Goal: Information Seeking & Learning: Learn about a topic

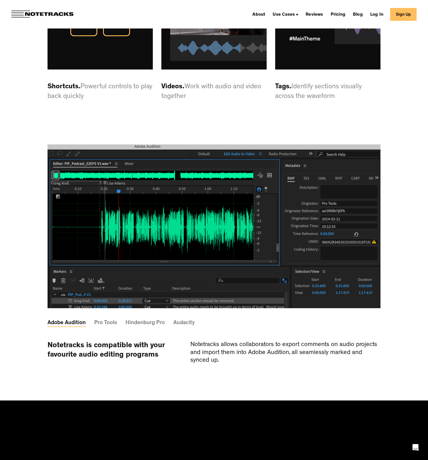
scroll to position [1528, 0]
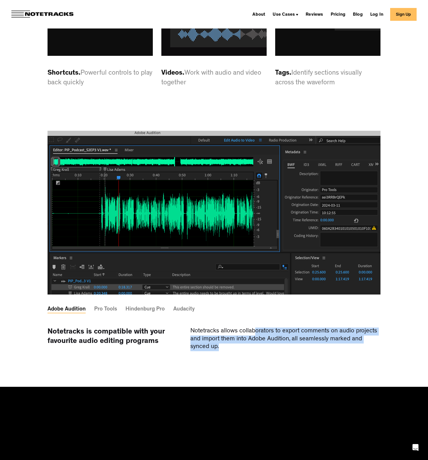
drag, startPoint x: 255, startPoint y: 352, endPoint x: 250, endPoint y: 371, distance: 20.1
click at [250, 351] on div "Notetracks allows collaborators to export comments on audio projects and import…" at bounding box center [285, 339] width 190 height 24
click at [250, 371] on div "Notetracks is compatible with your favourite audio editing programs Notetracks …" at bounding box center [214, 356] width 333 height 59
click at [242, 351] on div "Notetracks allows collaborators to export comments on audio projects and import…" at bounding box center [285, 339] width 190 height 24
click at [238, 351] on div "Notetracks allows collaborators to export comments on audio projects and import…" at bounding box center [285, 339] width 190 height 24
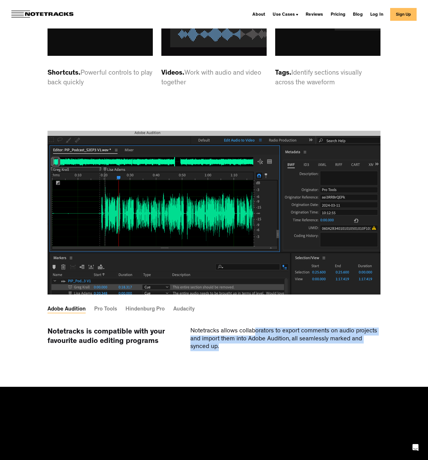
click at [267, 374] on div "Notetracks is compatible with your favourite audio editing programs Notetracks …" at bounding box center [214, 356] width 333 height 59
click at [107, 310] on div "Pro Tools" at bounding box center [105, 309] width 23 height 2
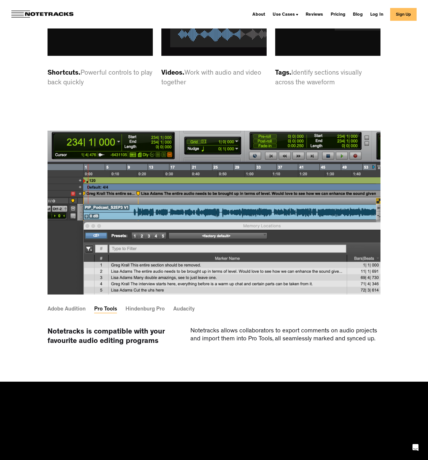
click at [140, 310] on div "Hindenburg Pro" at bounding box center [145, 309] width 39 height 2
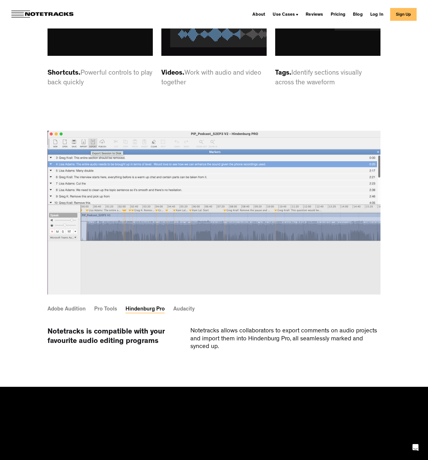
click at [101, 310] on div "Pro Tools" at bounding box center [105, 309] width 23 height 2
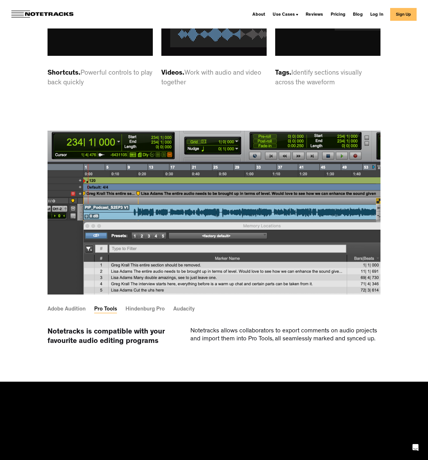
click at [145, 310] on div "Hindenburg Pro" at bounding box center [145, 309] width 39 height 2
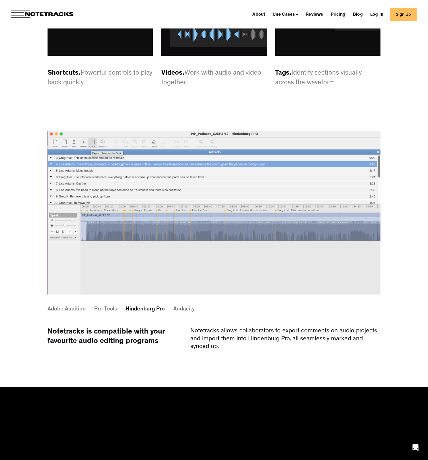
click at [180, 313] on link "Audacity" at bounding box center [188, 309] width 30 height 7
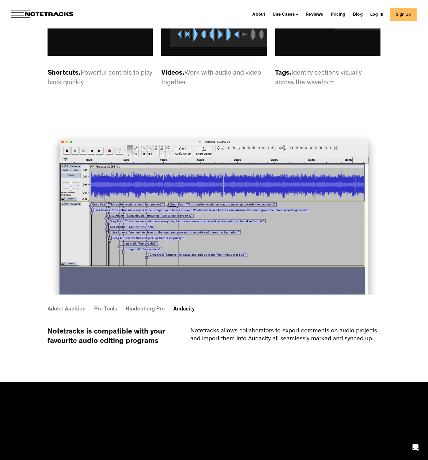
click at [58, 310] on div "Adobe Audition" at bounding box center [67, 309] width 38 height 2
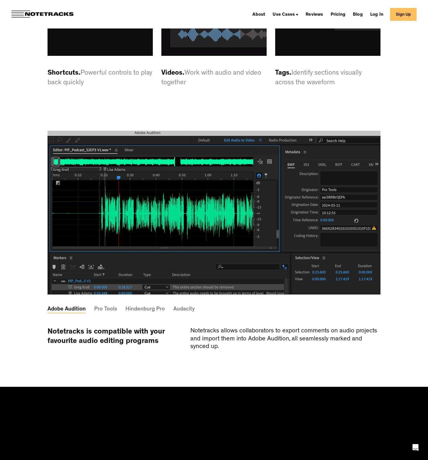
click at [139, 327] on div "Adobe Audition Pro Tools Hindenburg Pro Audacity" at bounding box center [214, 310] width 333 height 33
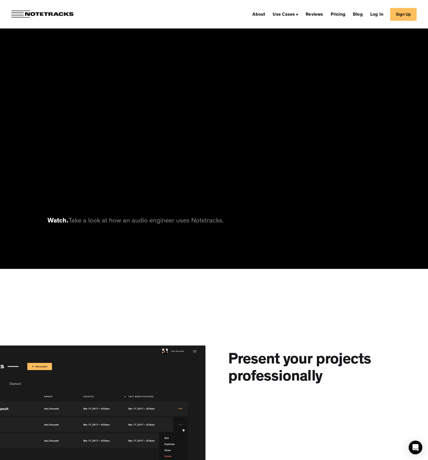
scroll to position [1875, 0]
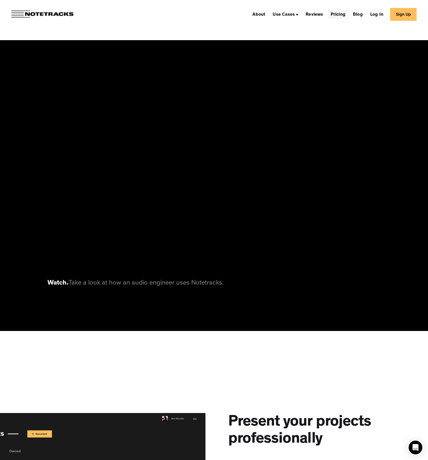
click at [341, 15] on link "Pricing" at bounding box center [338, 14] width 19 height 9
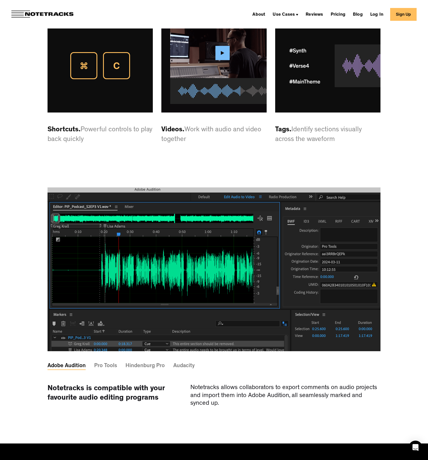
scroll to position [1297, 0]
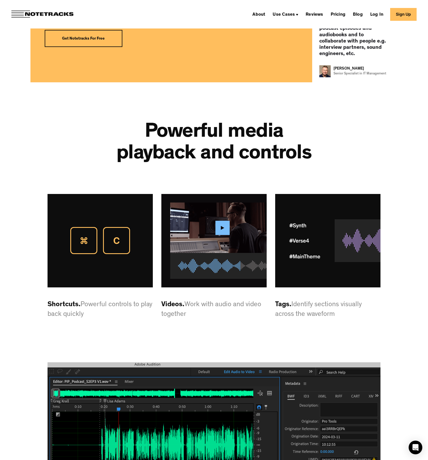
click at [230, 319] on p "Videos. Work with audio and video together" at bounding box center [213, 309] width 105 height 19
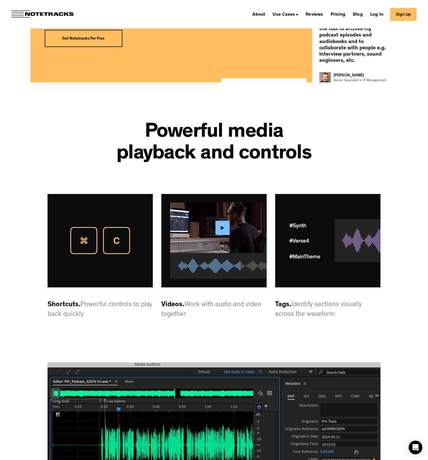
click at [221, 249] on img at bounding box center [213, 240] width 105 height 93
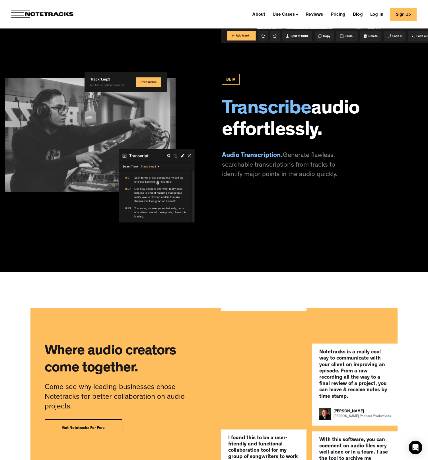
scroll to position [818, 0]
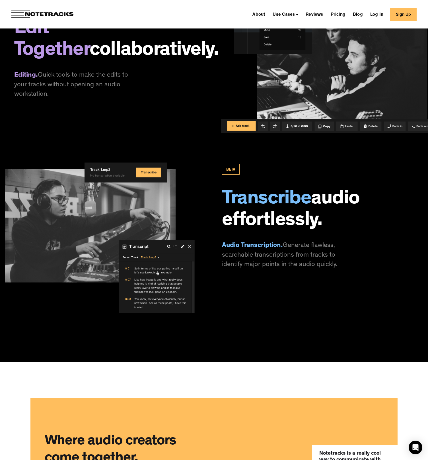
click at [229, 334] on div "BETA Edit Together collaboratively. Editing. Quick tools to make the edits to y…" at bounding box center [214, 170] width 410 height 383
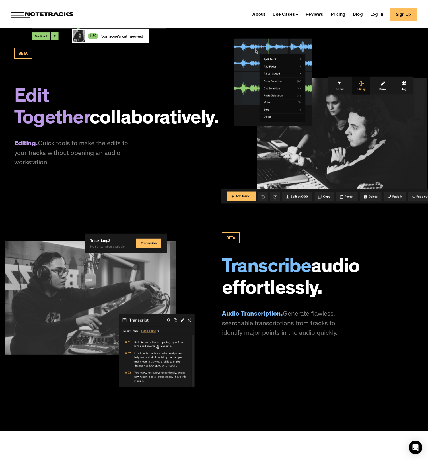
scroll to position [748, 0]
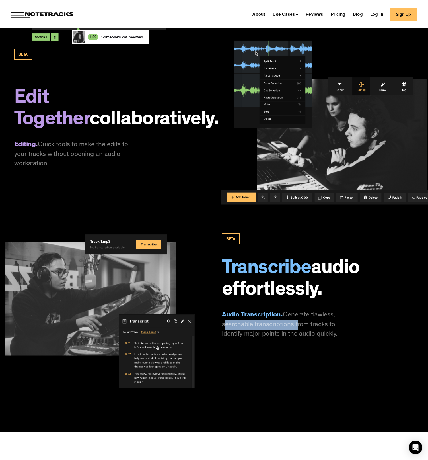
drag, startPoint x: 223, startPoint y: 345, endPoint x: 296, endPoint y: 341, distance: 73.0
click at [296, 339] on p "Audio Transcription. Generate flawless, searchable transcriptions from tracks t…" at bounding box center [283, 325] width 122 height 28
click at [332, 339] on p "Audio Transcription. Generate flawless, searchable transcriptions from tracks t…" at bounding box center [283, 325] width 122 height 28
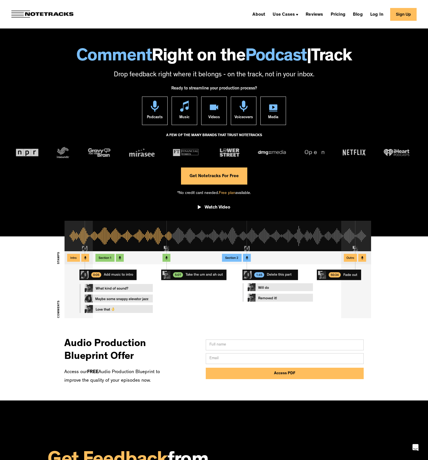
scroll to position [0, 0]
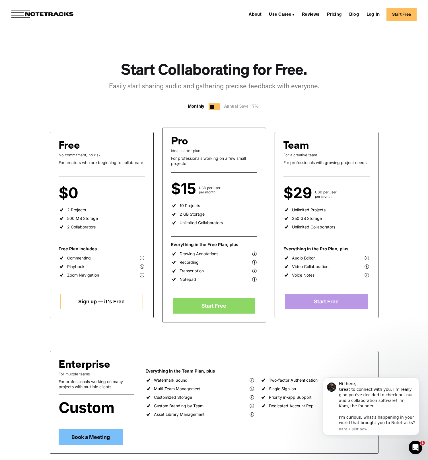
click at [256, 263] on img at bounding box center [255, 262] width 6 height 6
click at [255, 262] on img at bounding box center [255, 262] width 6 height 6
click at [256, 272] on img at bounding box center [255, 271] width 6 height 6
click at [255, 262] on img at bounding box center [255, 262] width 6 height 6
click at [193, 263] on div "Recording" at bounding box center [189, 262] width 19 height 5
